Goal: Task Accomplishment & Management: Use online tool/utility

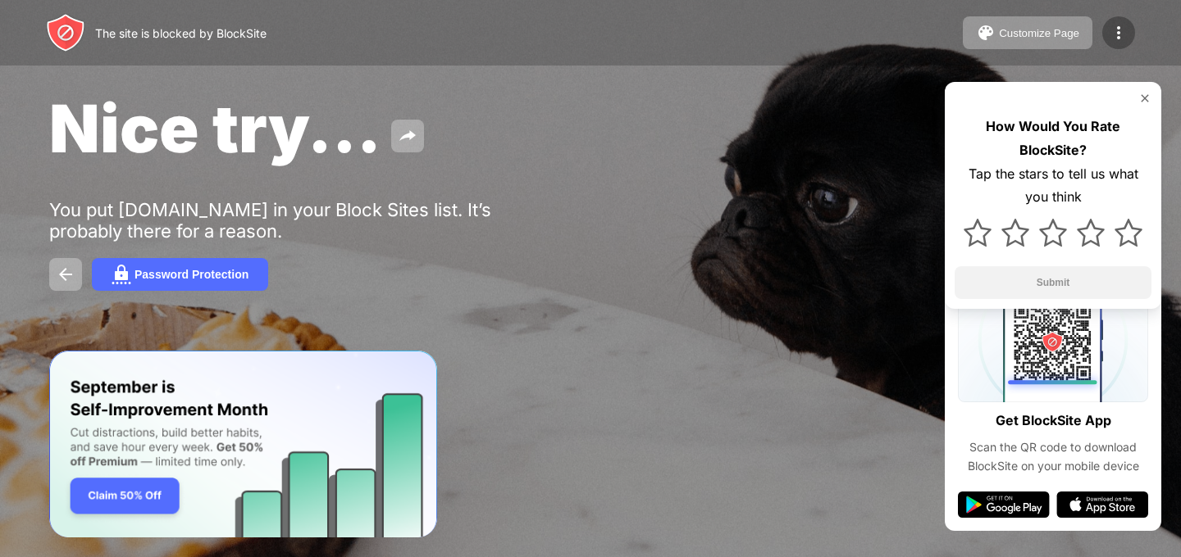
click at [1103, 35] on div at bounding box center [1118, 32] width 33 height 33
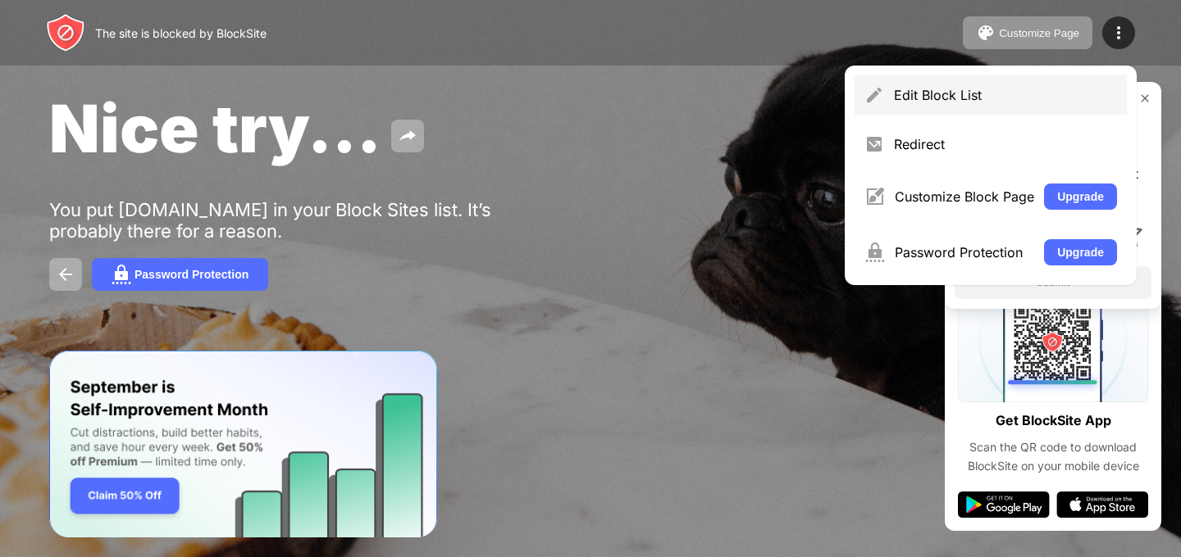
click at [881, 101] on img at bounding box center [874, 95] width 20 height 20
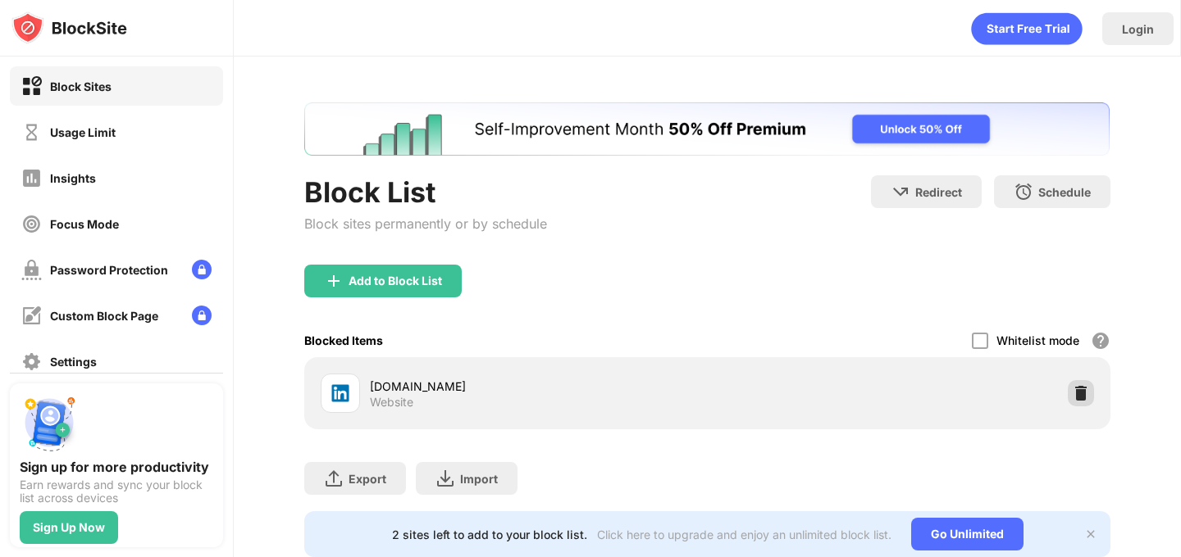
click at [1083, 393] on img at bounding box center [1080, 393] width 16 height 16
